Goal: Information Seeking & Learning: Learn about a topic

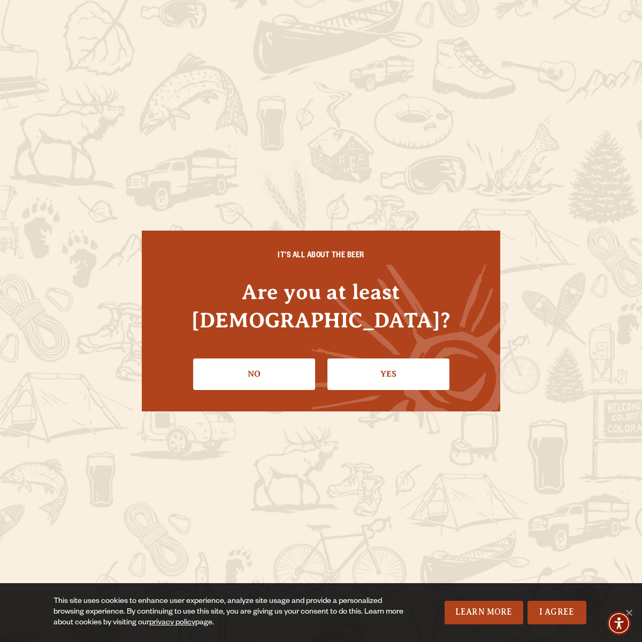
click at [359, 366] on link "Yes" at bounding box center [388, 373] width 122 height 31
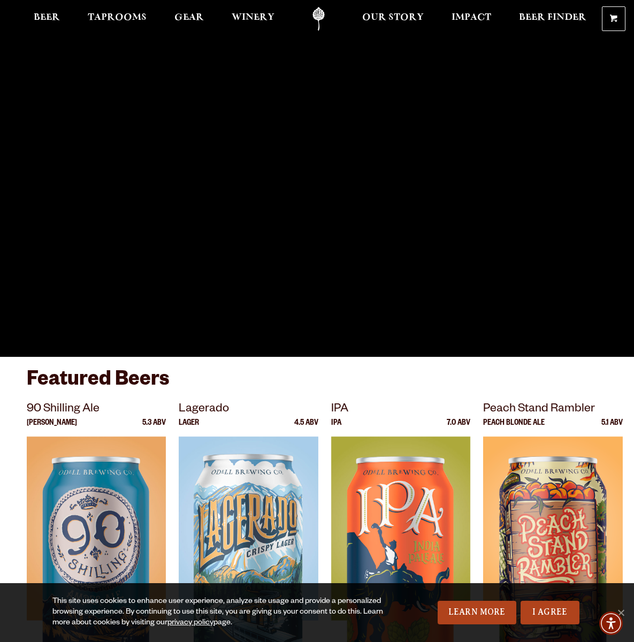
click at [50, 19] on span "Beer" at bounding box center [47, 17] width 26 height 9
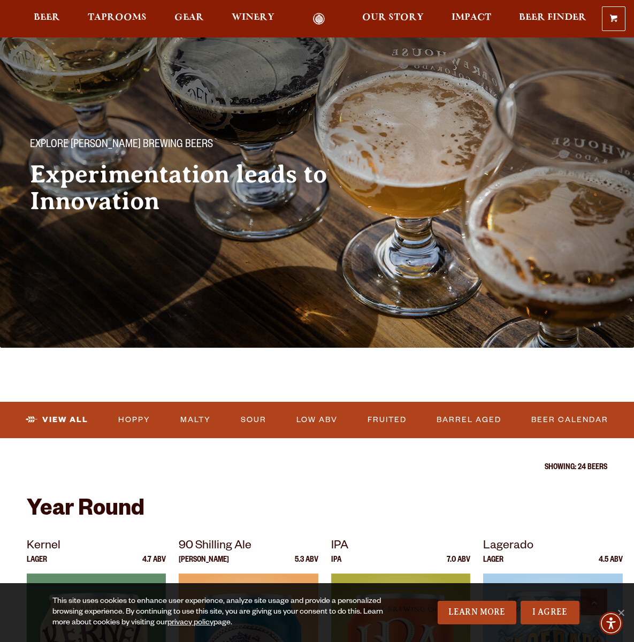
scroll to position [481, 0]
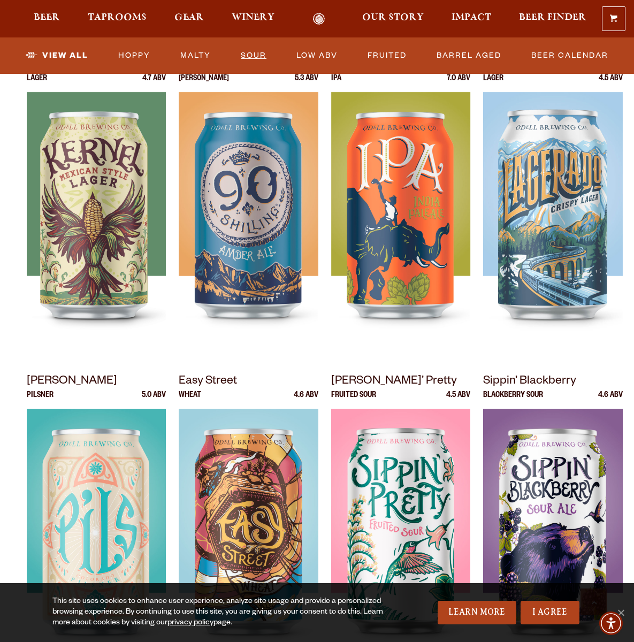
click at [258, 52] on link "Sour" at bounding box center [253, 55] width 34 height 25
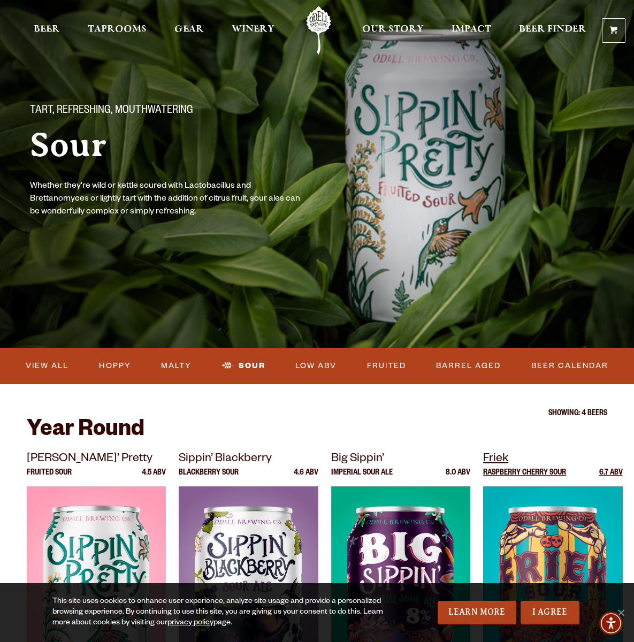
click at [544, 521] on img at bounding box center [552, 619] width 139 height 267
